Goal: Find specific page/section: Find specific page/section

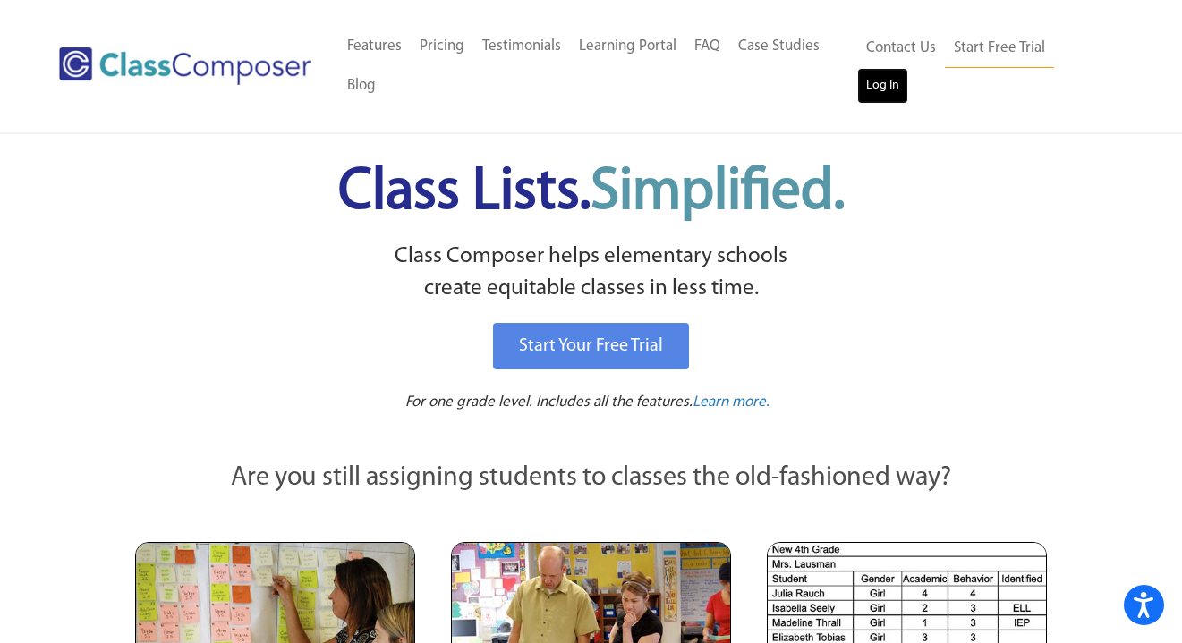
click at [879, 77] on link "Log In" at bounding box center [882, 86] width 51 height 36
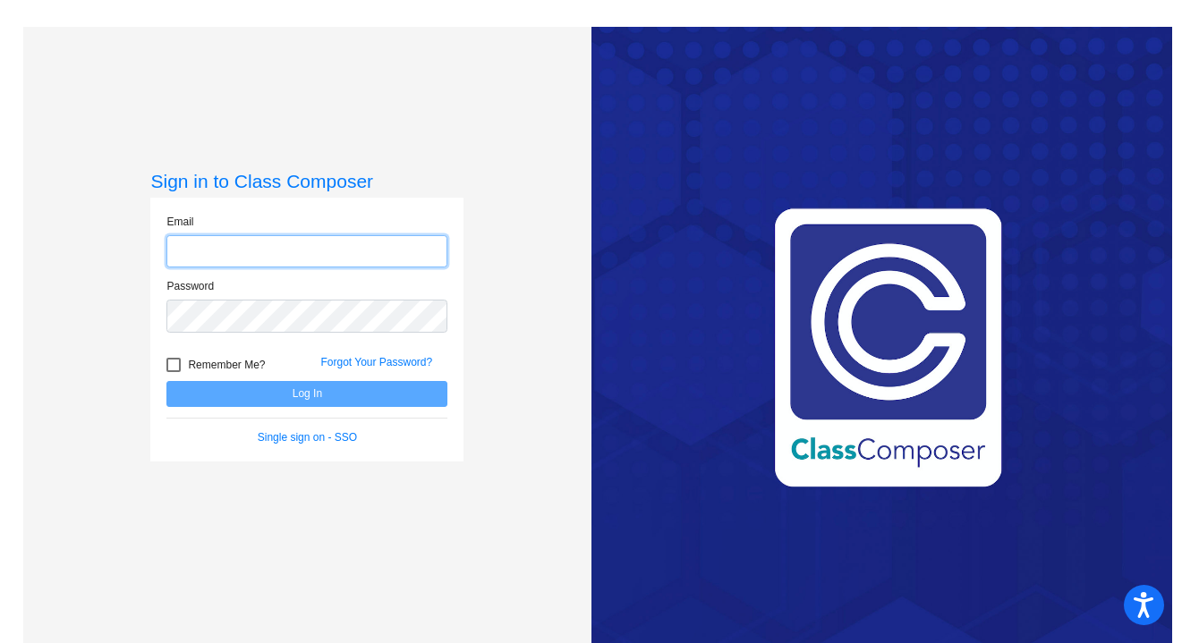
type input "[EMAIL_ADDRESS][DOMAIN_NAME]"
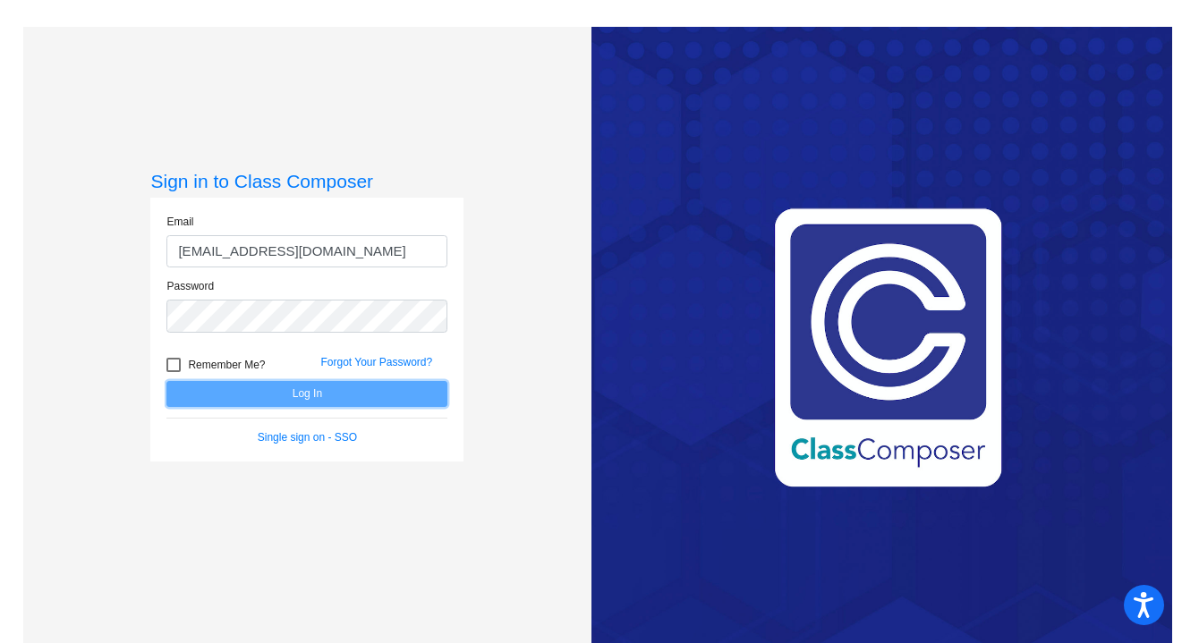
click at [318, 392] on button "Log In" at bounding box center [306, 394] width 281 height 26
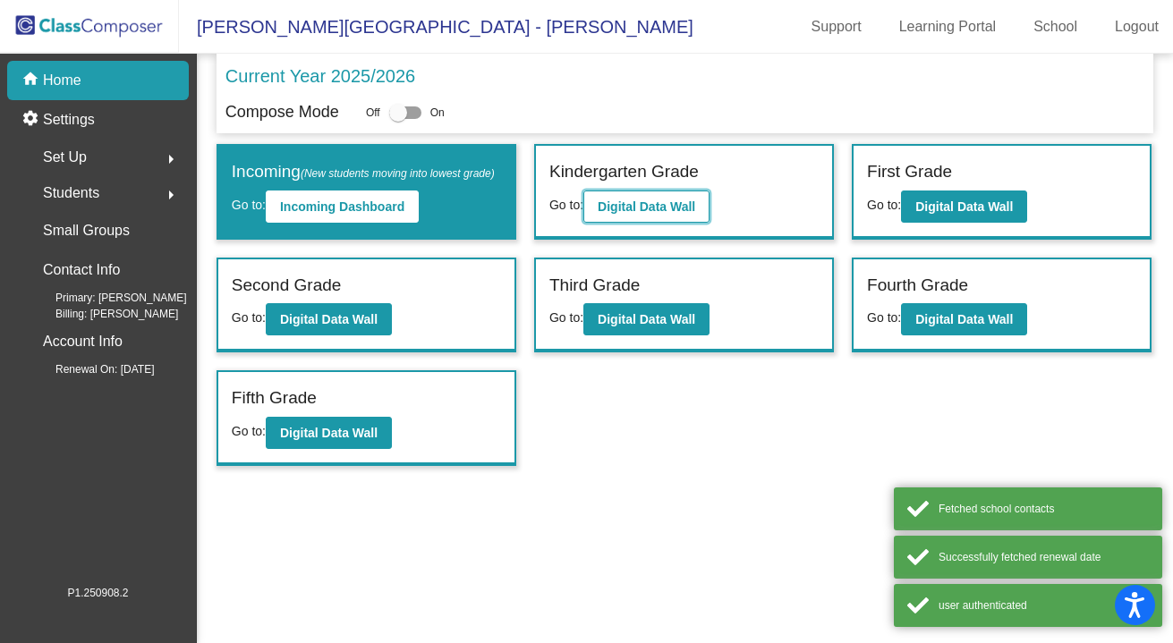
click at [635, 205] on b "Digital Data Wall" at bounding box center [647, 207] width 98 height 14
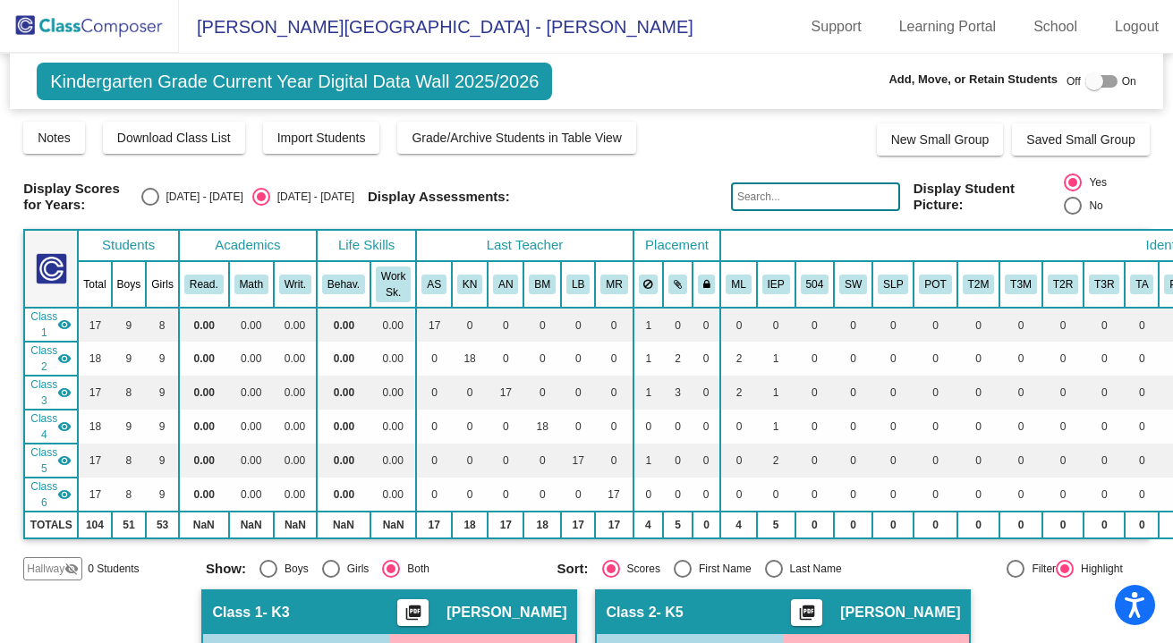
click at [764, 197] on input "text" at bounding box center [815, 197] width 169 height 29
type input "hirsch"
drag, startPoint x: 787, startPoint y: 199, endPoint x: 667, endPoint y: 198, distance: 120.8
click at [667, 198] on div "Display Scores for Years: 2024 - 2025 2025 - 2026 Display Assessments: hirsch D…" at bounding box center [586, 197] width 1127 height 47
type input "tawney"
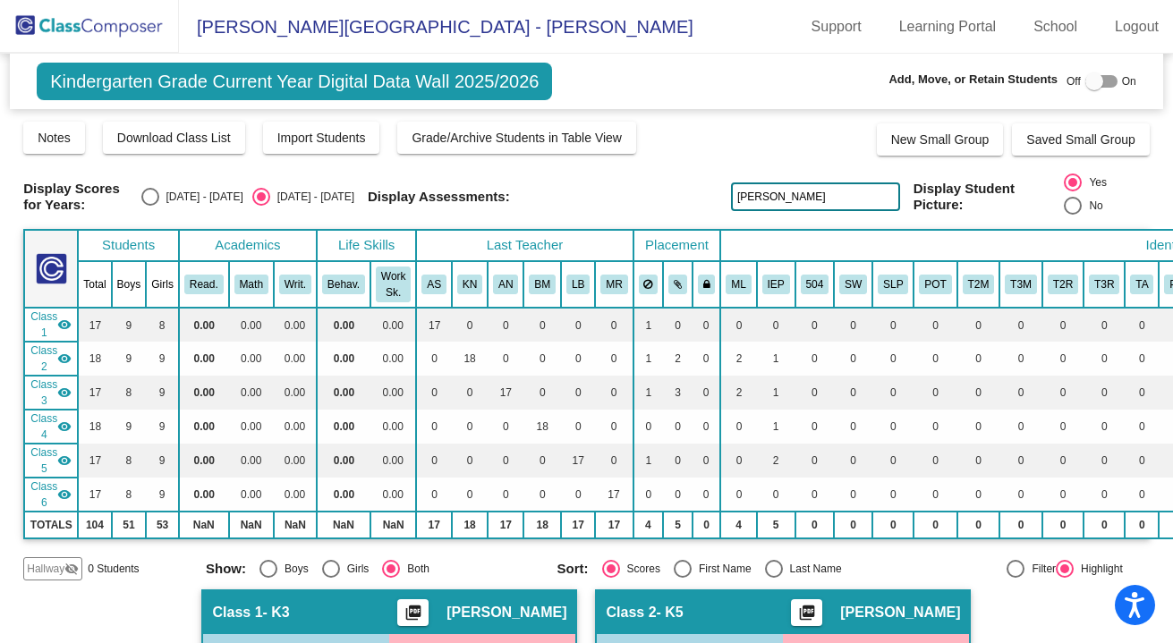
drag, startPoint x: 795, startPoint y: 204, endPoint x: 649, endPoint y: 198, distance: 146.0
click at [649, 198] on div "Display Scores for Years: 2024 - 2025 2025 - 2026 Display Assessments: tawney D…" at bounding box center [586, 197] width 1127 height 47
click at [821, 200] on input "text" at bounding box center [815, 197] width 169 height 29
type input "murray"
click at [794, 198] on input "murray" at bounding box center [815, 197] width 169 height 29
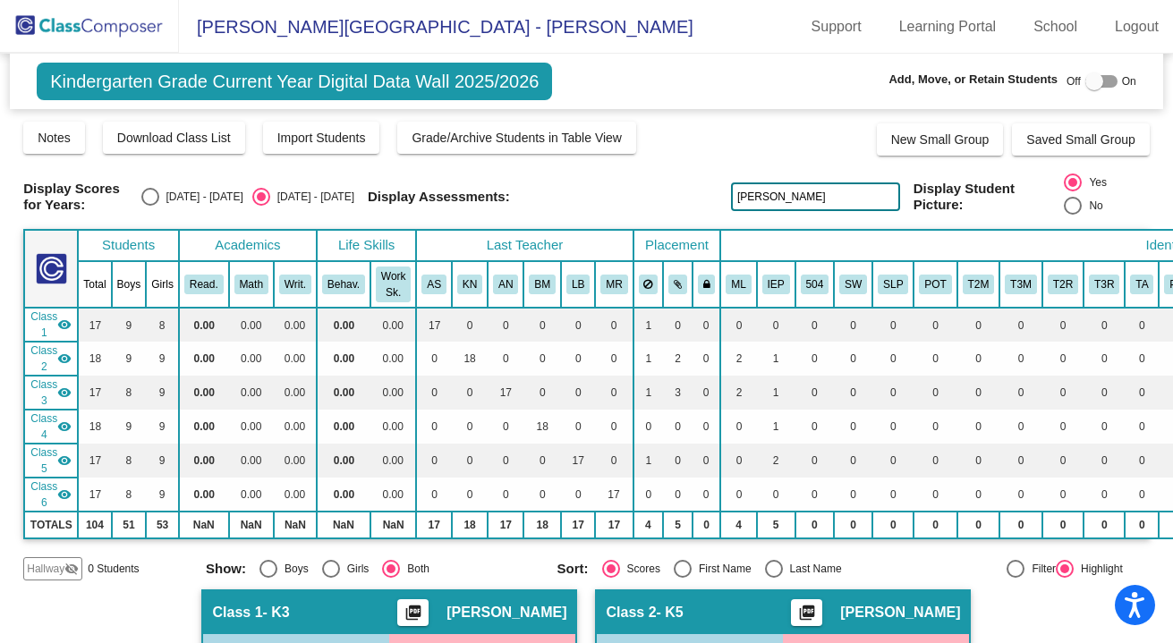
click at [794, 198] on input "murray" at bounding box center [815, 197] width 169 height 29
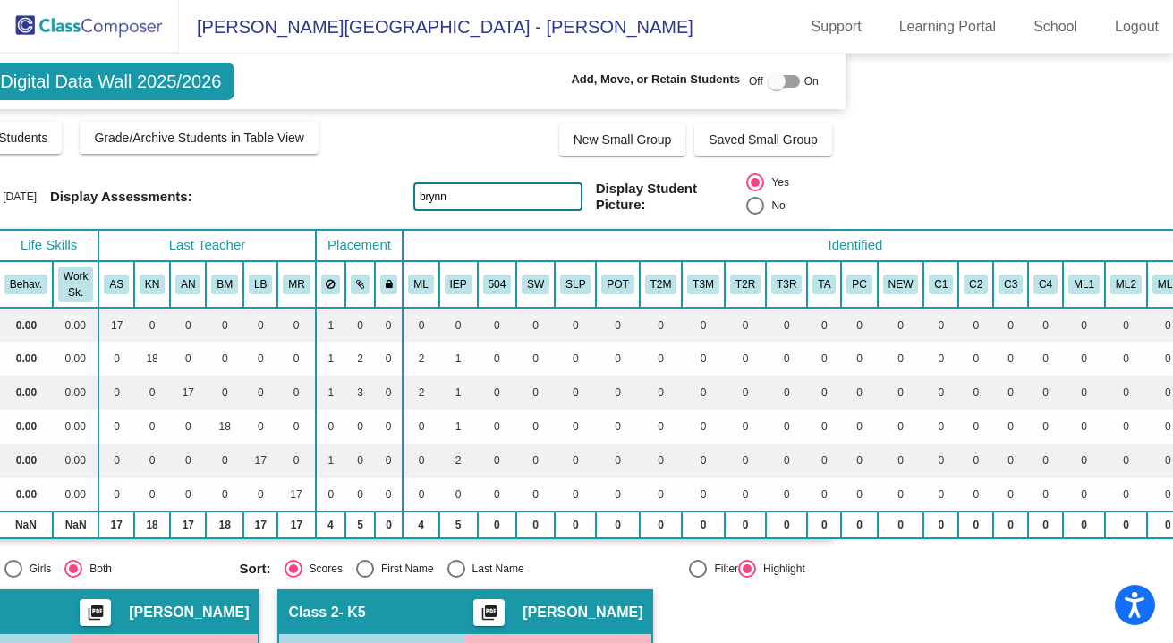
drag, startPoint x: 1161, startPoint y: 106, endPoint x: 1167, endPoint y: 217, distance: 112.0
click at [1168, 218] on mat-sidenav-content "Kindergarten Grade Current Year Digital Data Wall 2025/2026 Add, Move, or Retai…" at bounding box center [586, 349] width 1173 height 590
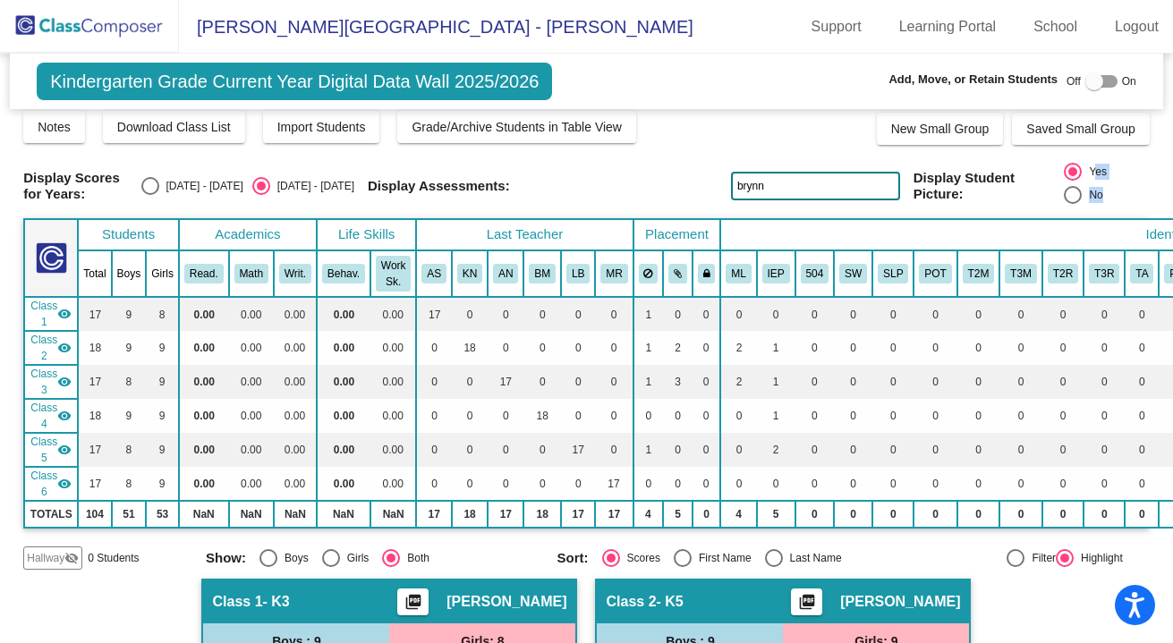
scroll to position [11, 462]
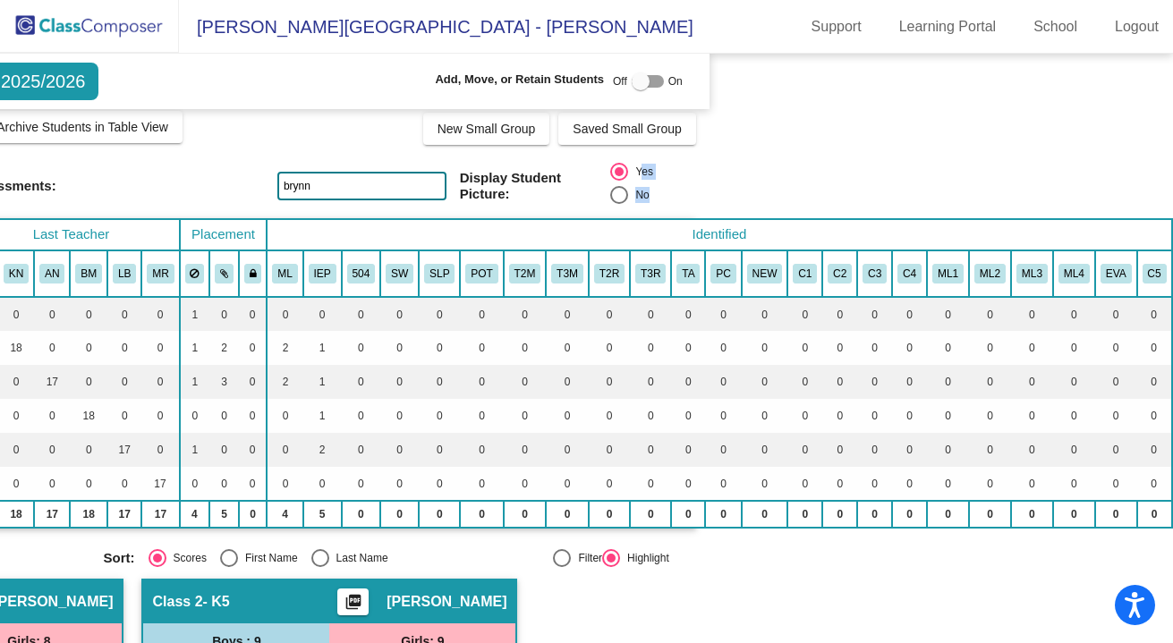
drag, startPoint x: 1163, startPoint y: 146, endPoint x: 1197, endPoint y: 296, distance: 154.1
click at [1173, 296] on html "Accessibility Screen-Reader Guide, Feedback, and Issue Reporting | New window O…" at bounding box center [586, 321] width 1173 height 643
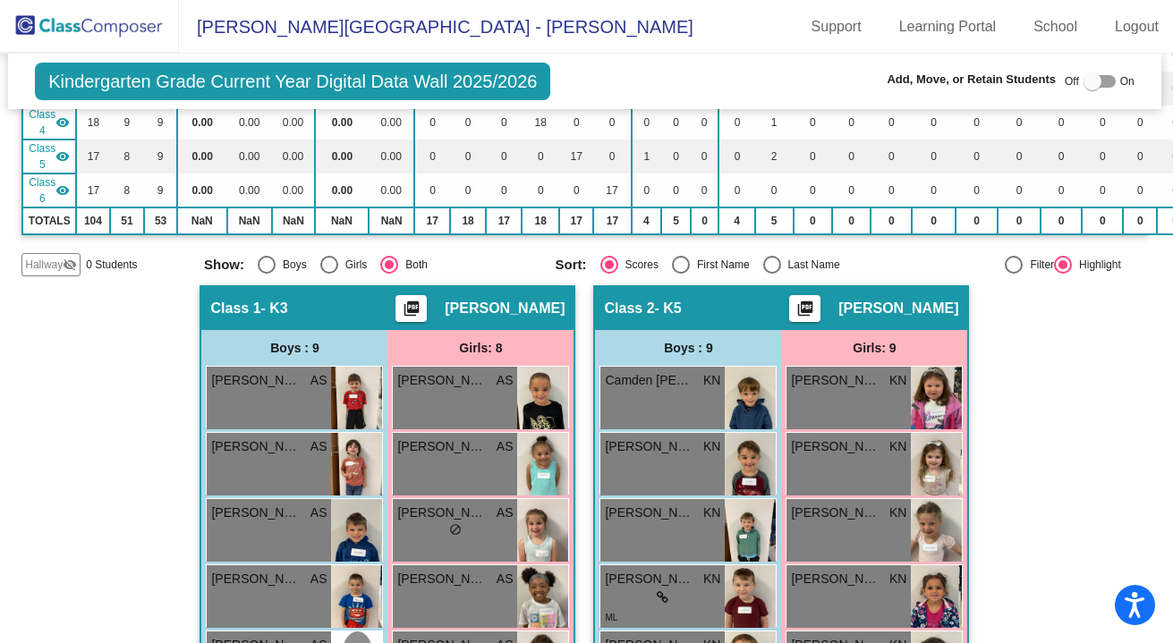
scroll to position [0, 2]
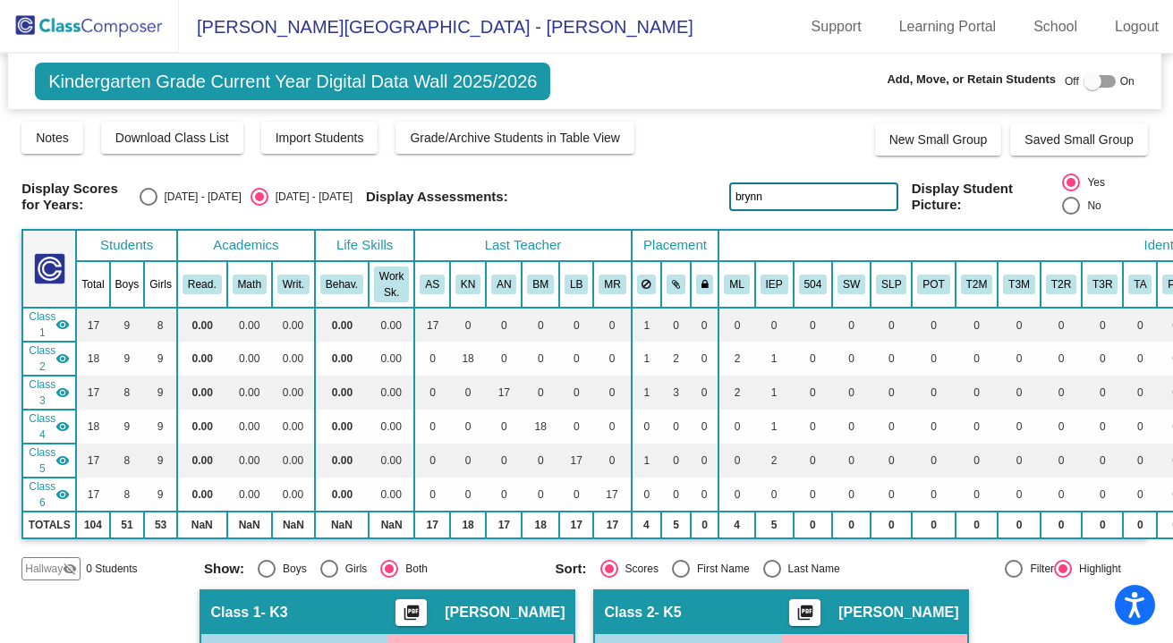
click at [868, 191] on input "brynn" at bounding box center [813, 197] width 169 height 29
type input "campbell"
click at [72, 31] on img at bounding box center [89, 26] width 179 height 53
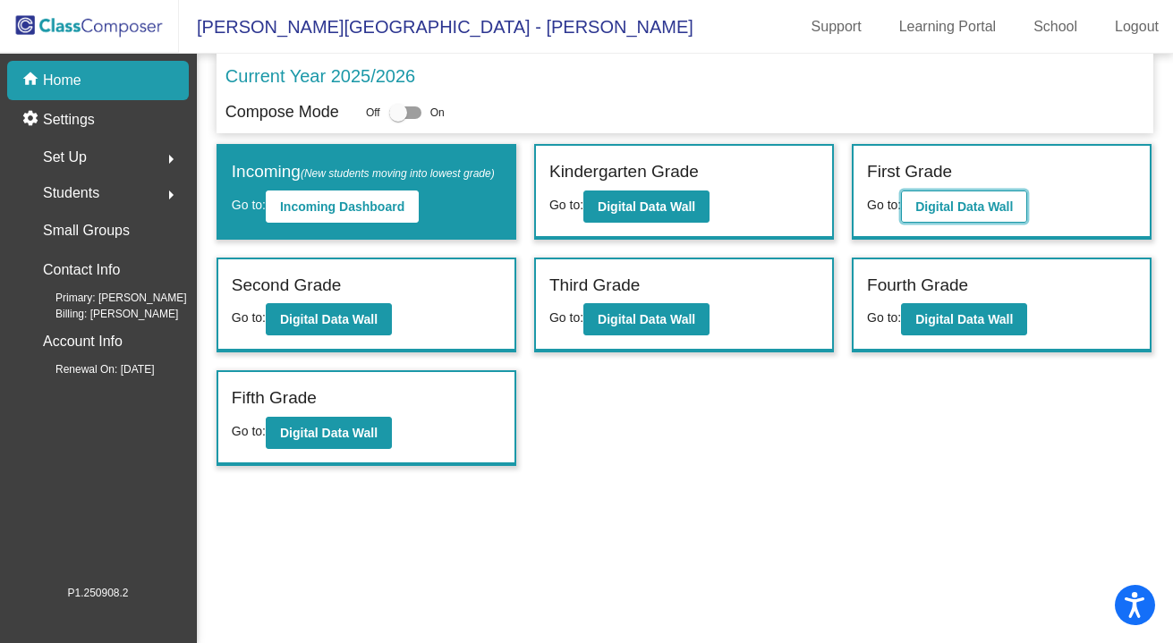
click at [974, 215] on button "Digital Data Wall" at bounding box center [964, 207] width 126 height 32
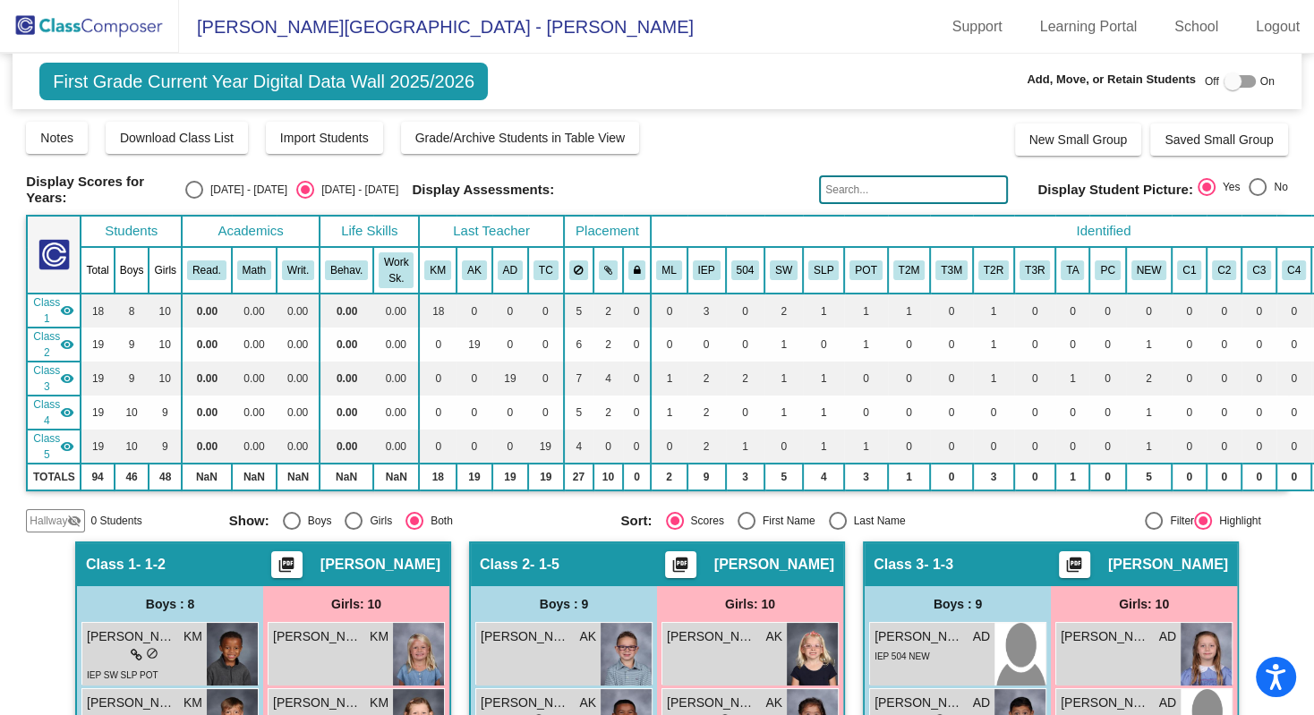
click at [943, 179] on input "text" at bounding box center [913, 189] width 189 height 29
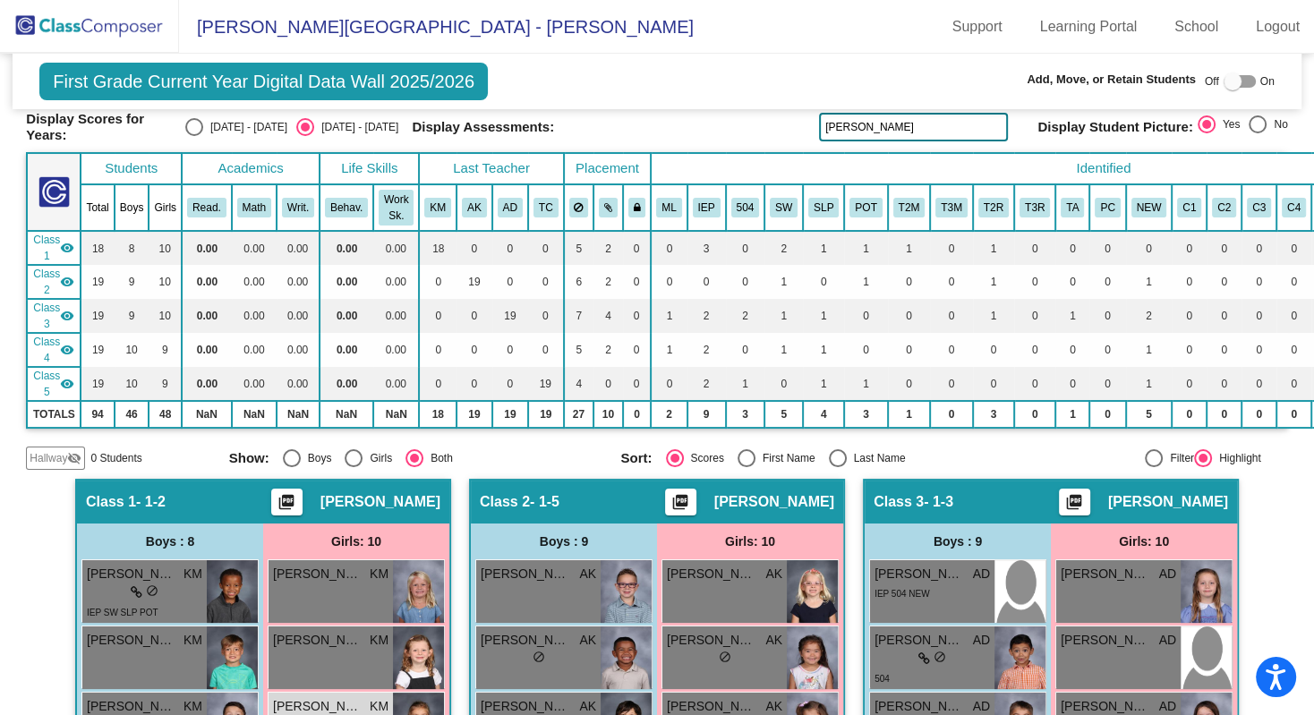
scroll to position [26, 0]
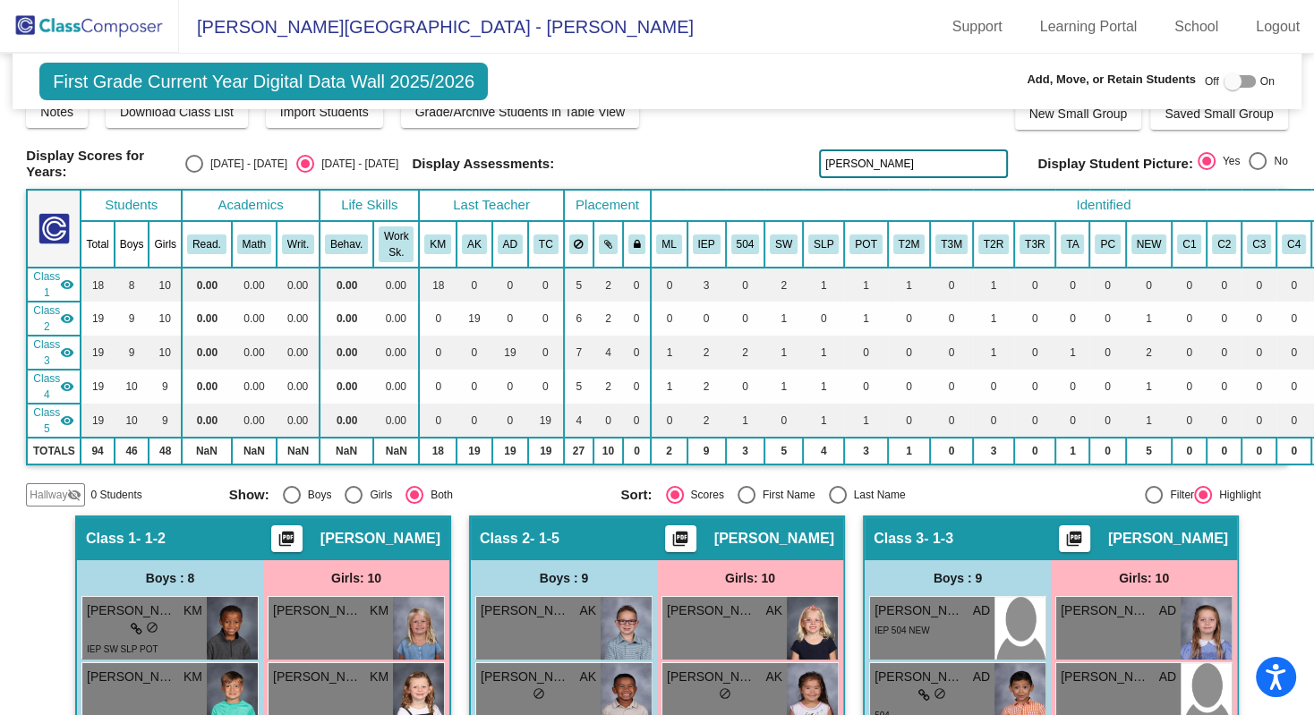
click at [964, 154] on input "campbell" at bounding box center [913, 163] width 189 height 29
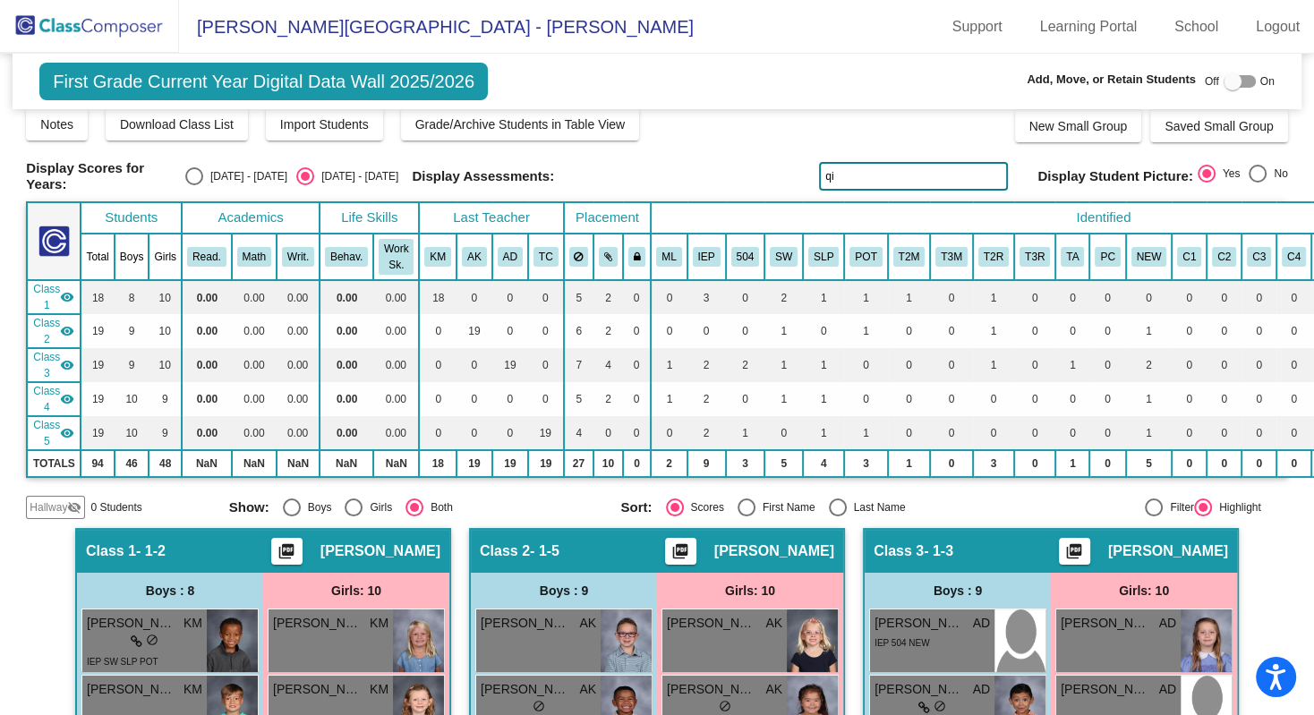
scroll to position [7, 0]
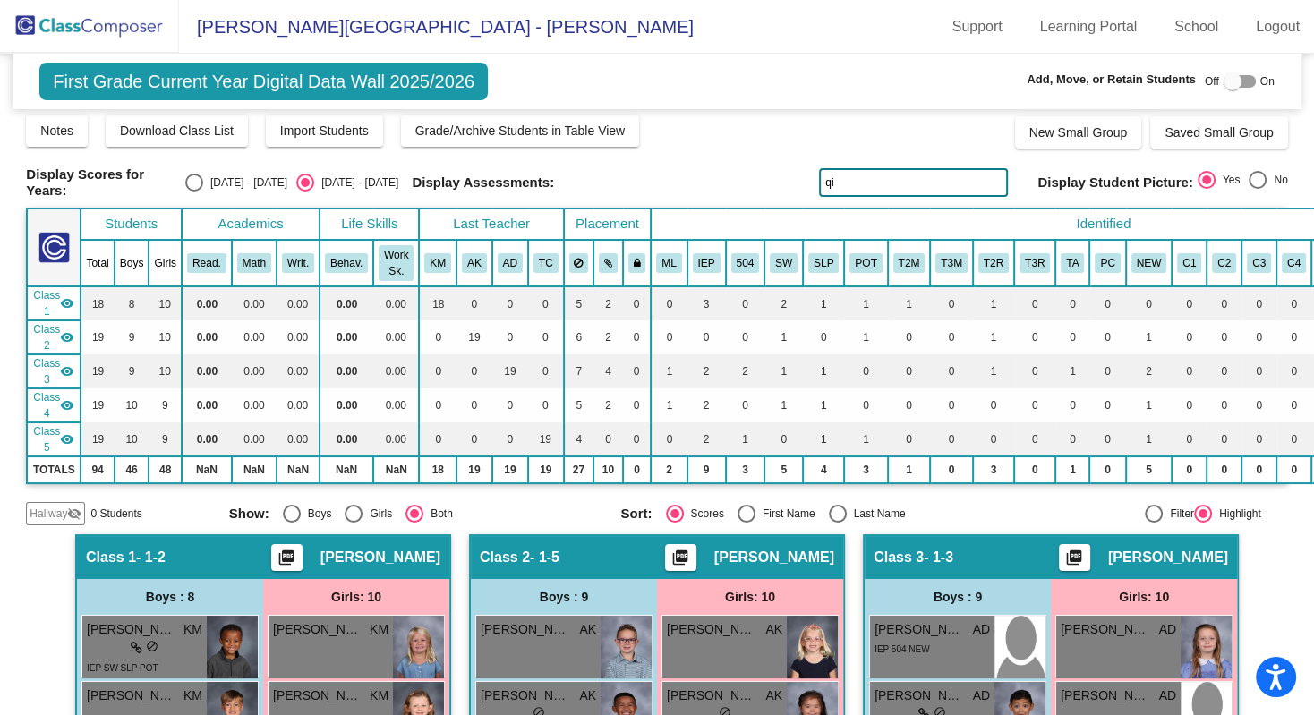
click at [912, 177] on input "qi" at bounding box center [913, 182] width 189 height 29
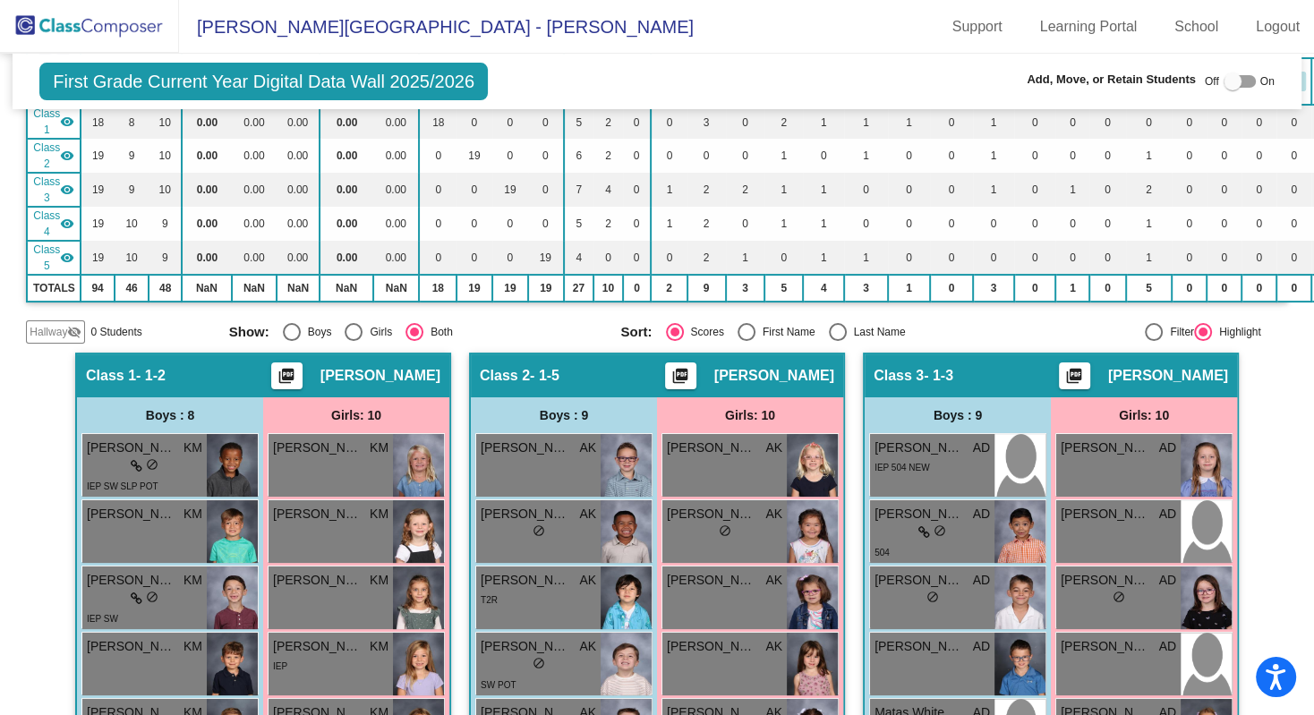
scroll to position [0, 0]
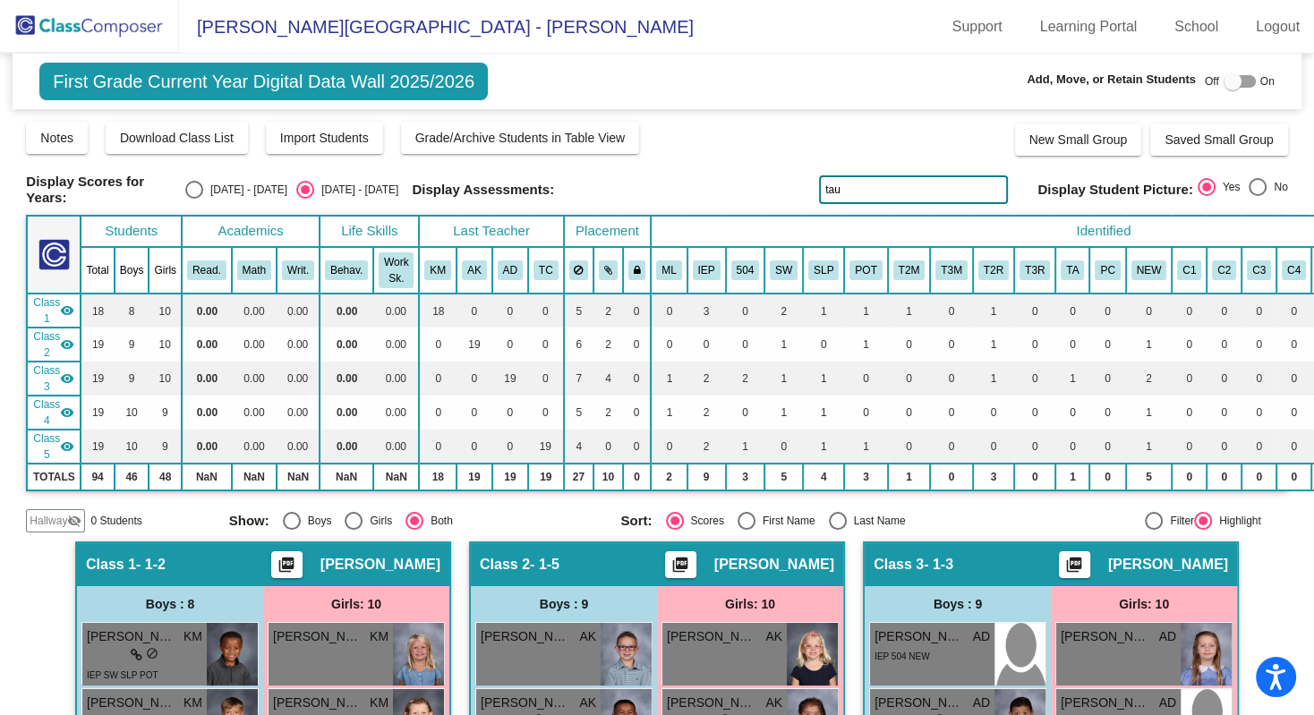
type input "tau"
